Goal: Information Seeking & Learning: Learn about a topic

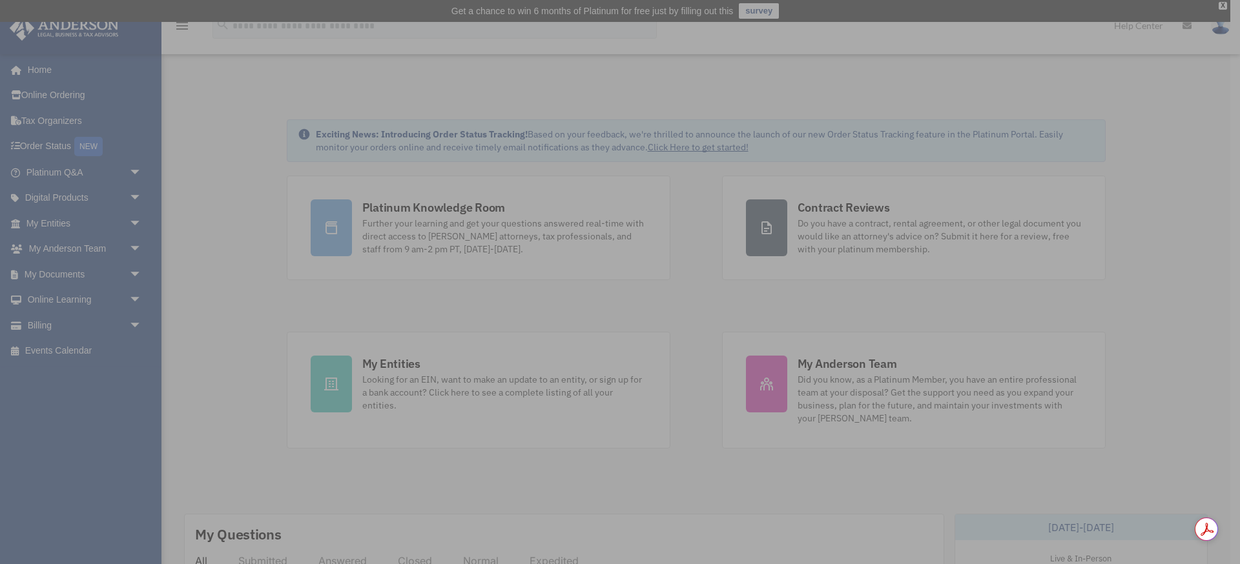
click at [50, 225] on div "x" at bounding box center [620, 282] width 1240 height 564
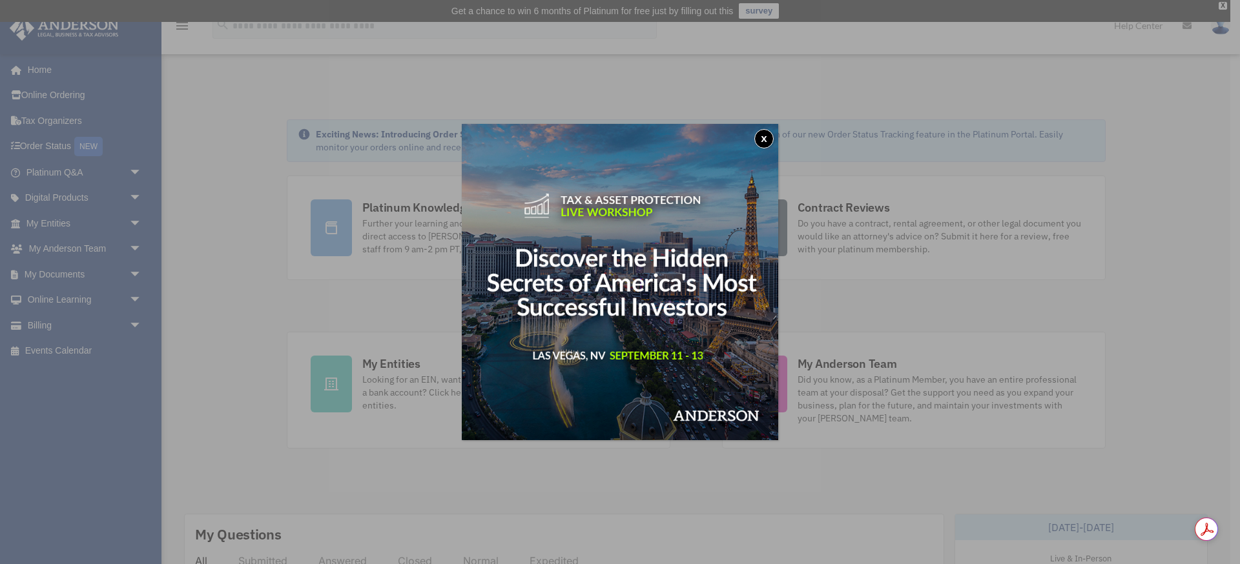
click at [765, 132] on button "x" at bounding box center [763, 138] width 19 height 19
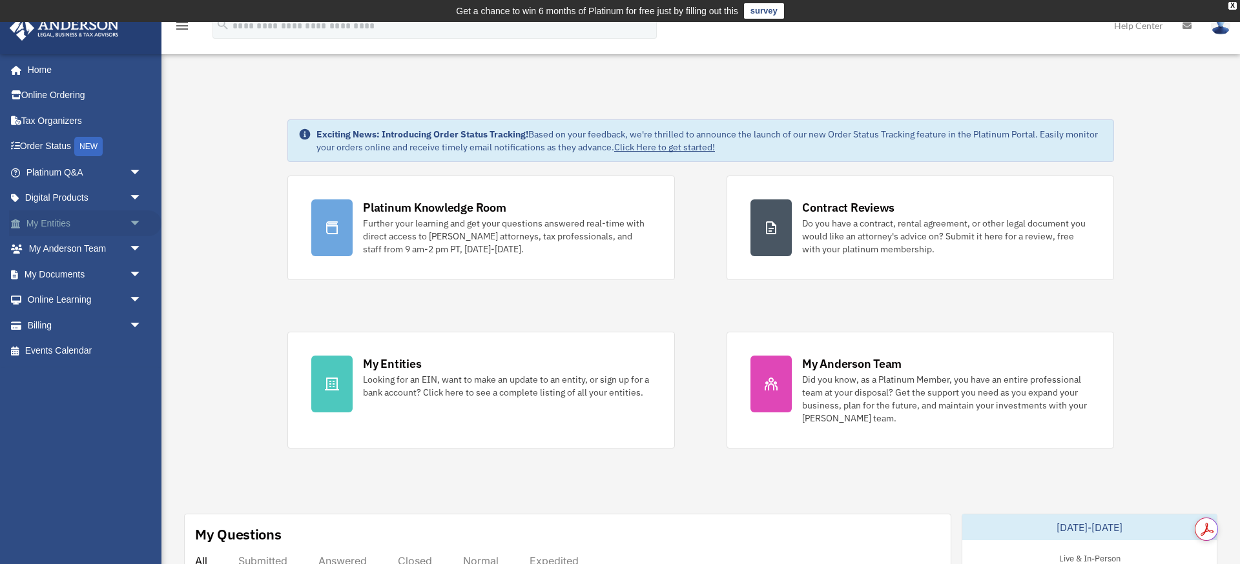
click at [138, 223] on span "arrow_drop_down" at bounding box center [142, 224] width 26 height 26
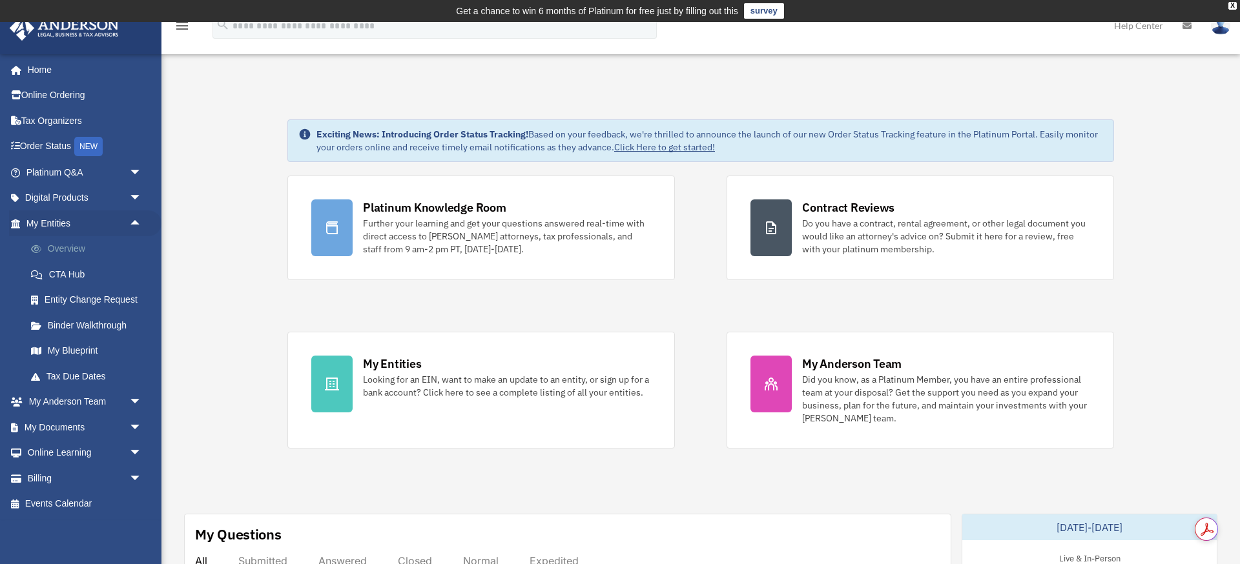
click at [56, 249] on link "Overview" at bounding box center [89, 249] width 143 height 26
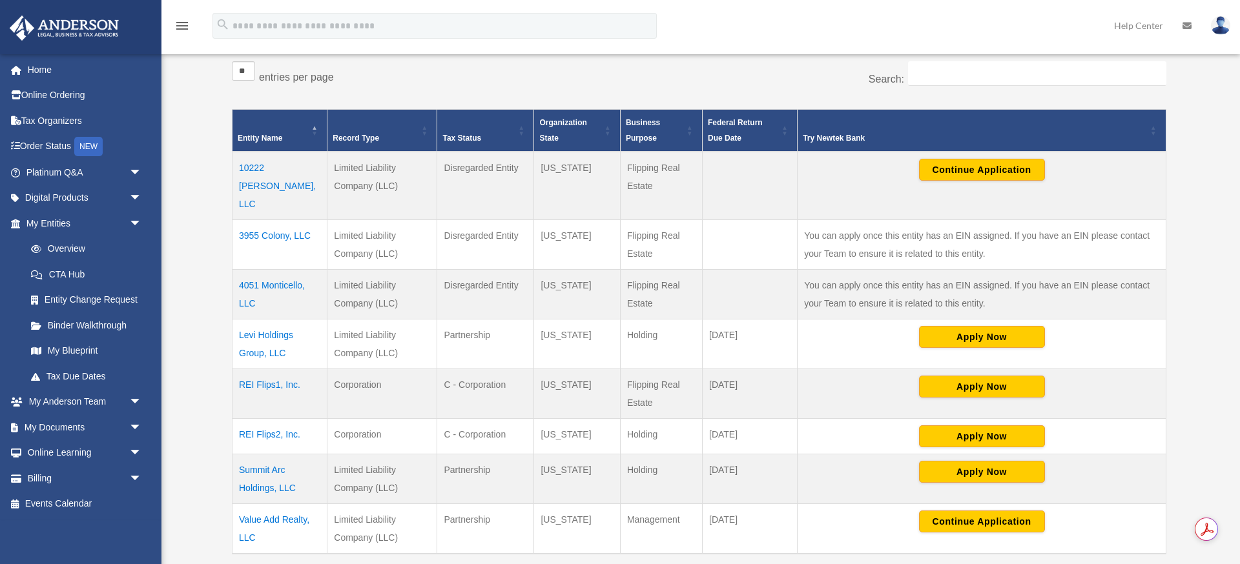
scroll to position [279, 0]
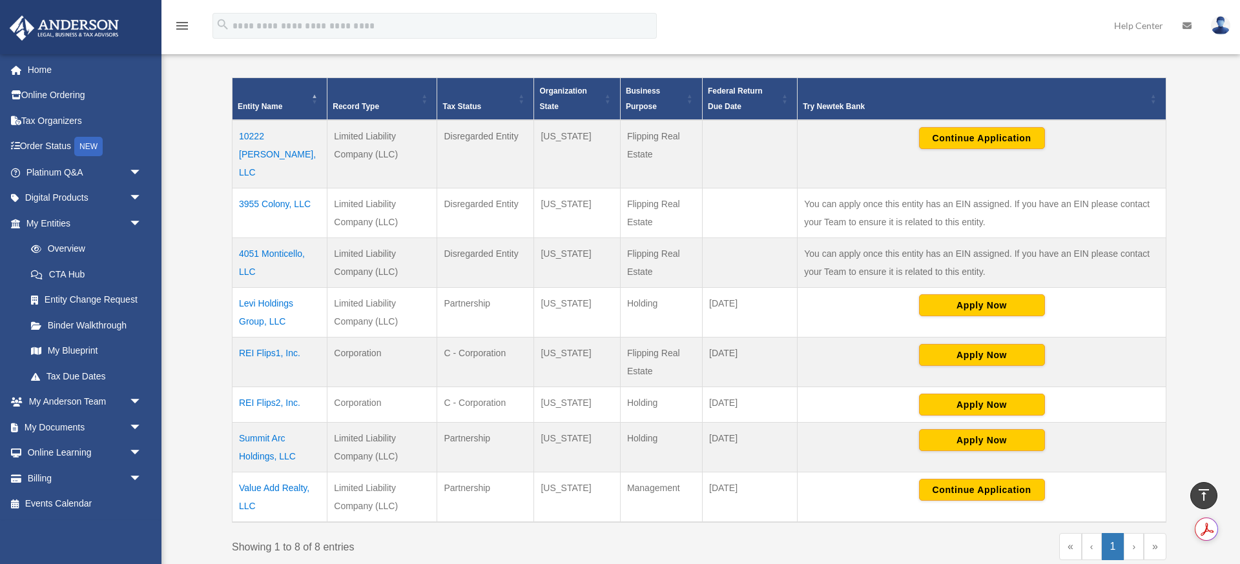
click at [283, 238] on td "4051 Monticello, LLC" at bounding box center [280, 263] width 95 height 50
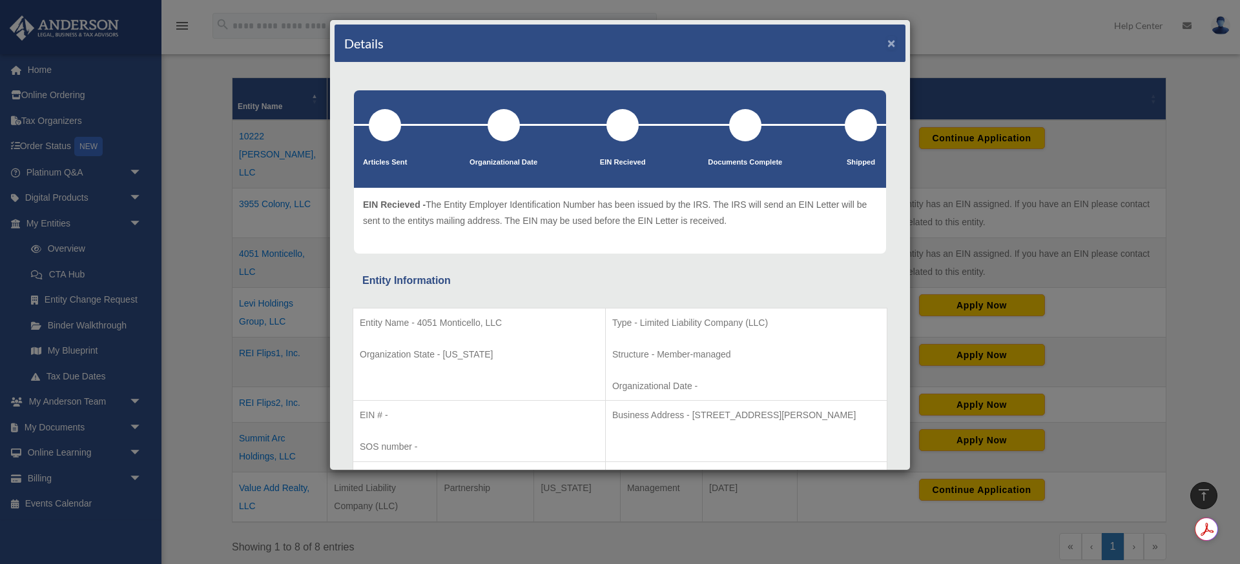
click at [889, 47] on button "×" at bounding box center [891, 43] width 8 height 14
